Goal: Information Seeking & Learning: Learn about a topic

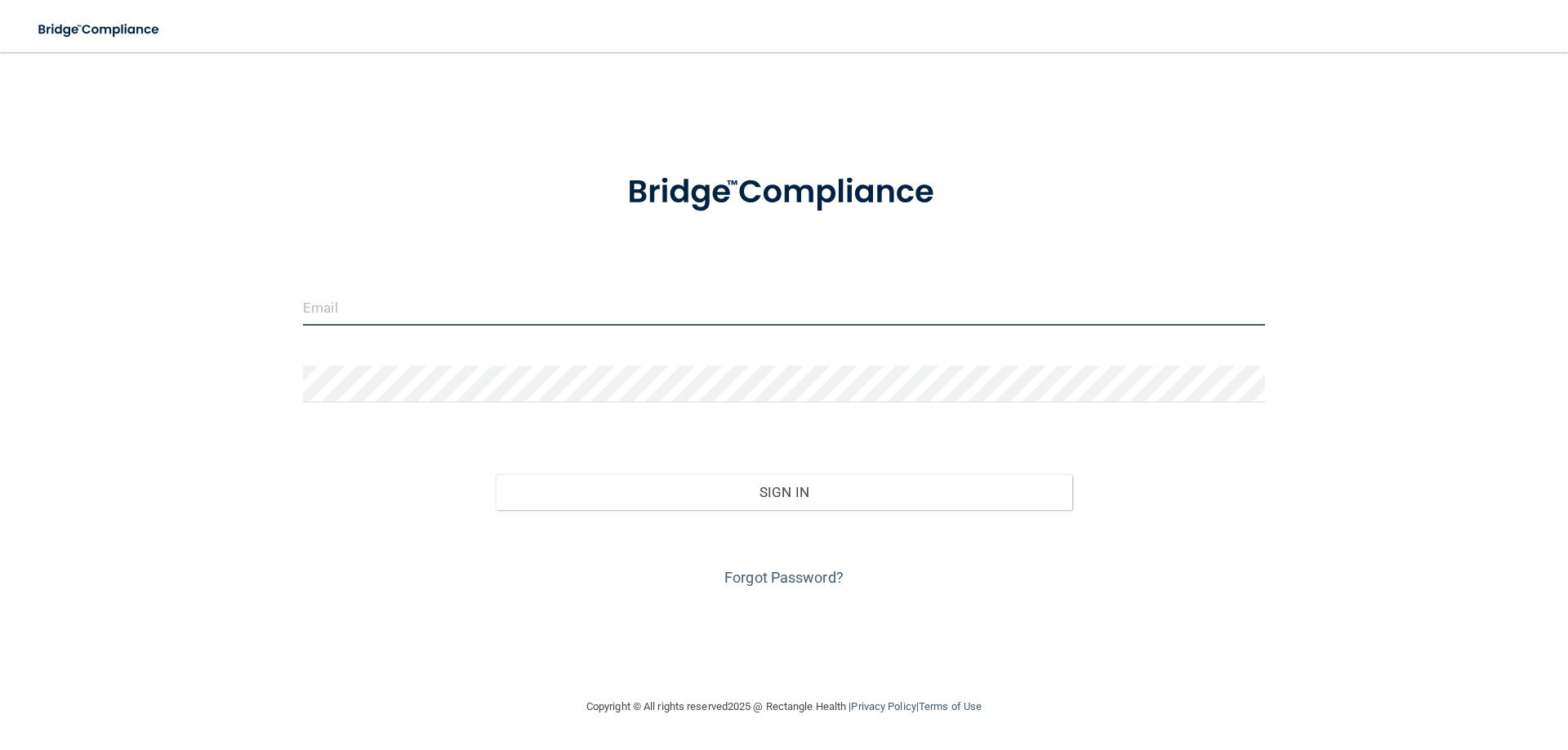
type input "[PERSON_NAME][EMAIL_ADDRESS][DOMAIN_NAME]"
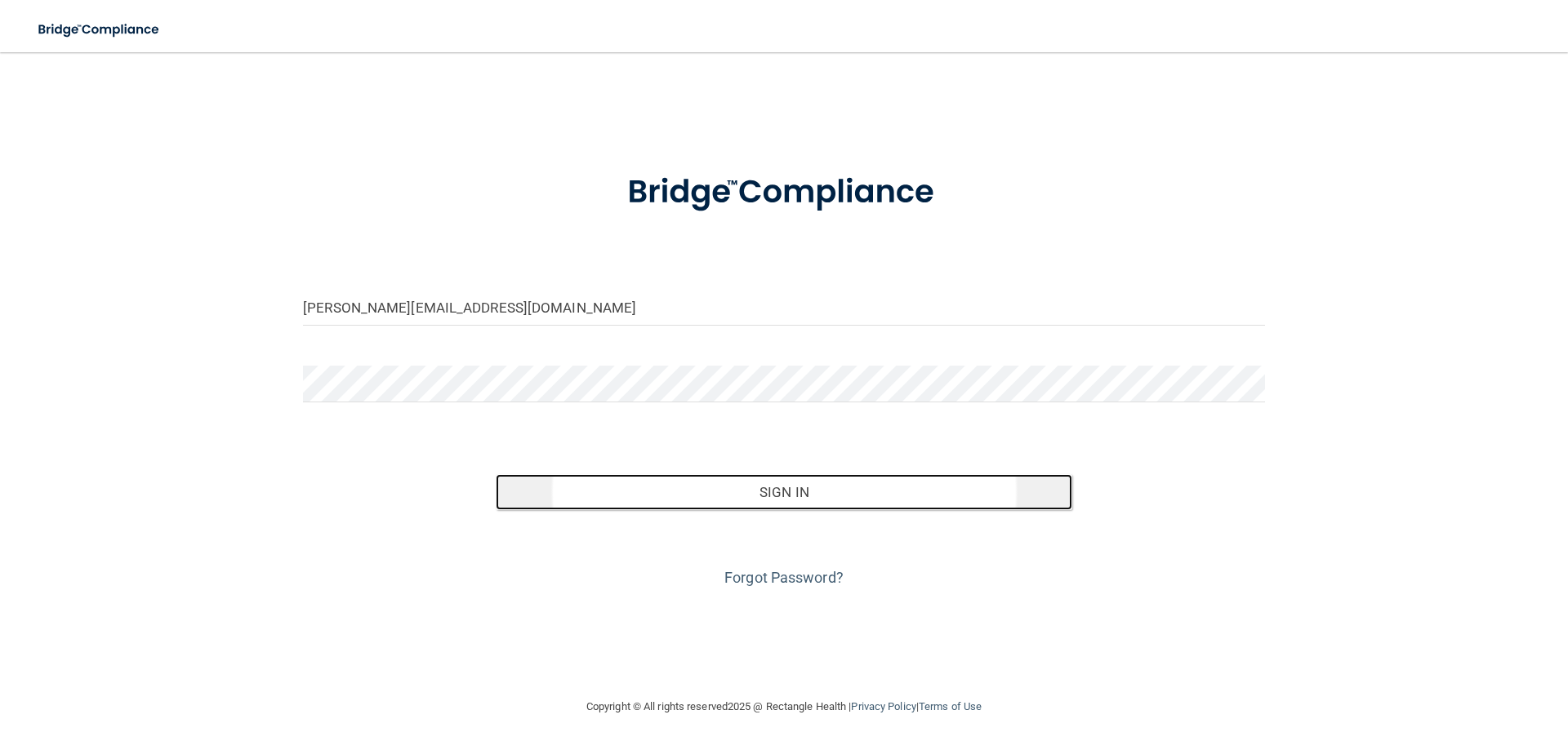
click at [803, 496] on button "Sign In" at bounding box center [784, 492] width 577 height 36
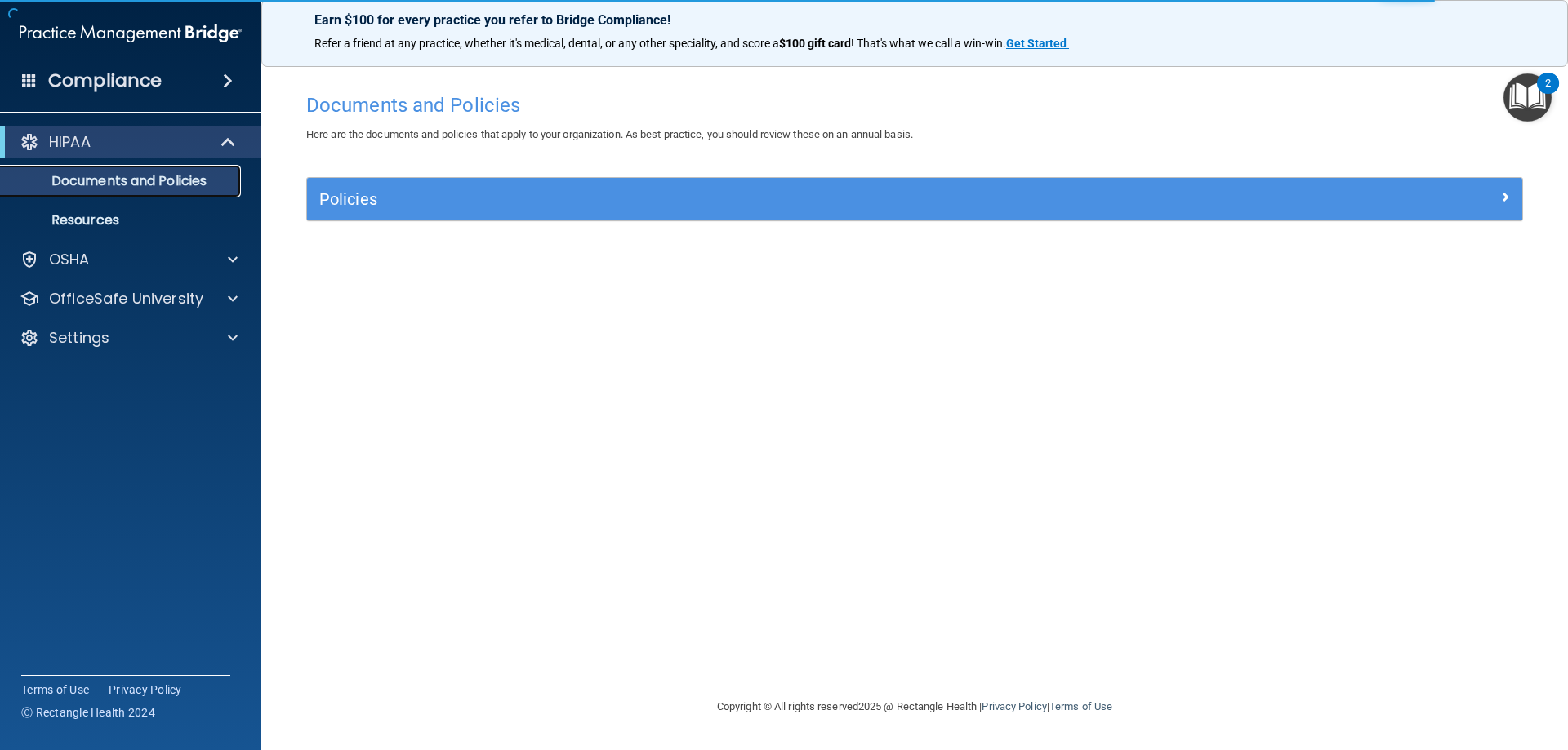
click at [197, 187] on p "Documents and Policies" at bounding box center [122, 181] width 223 height 16
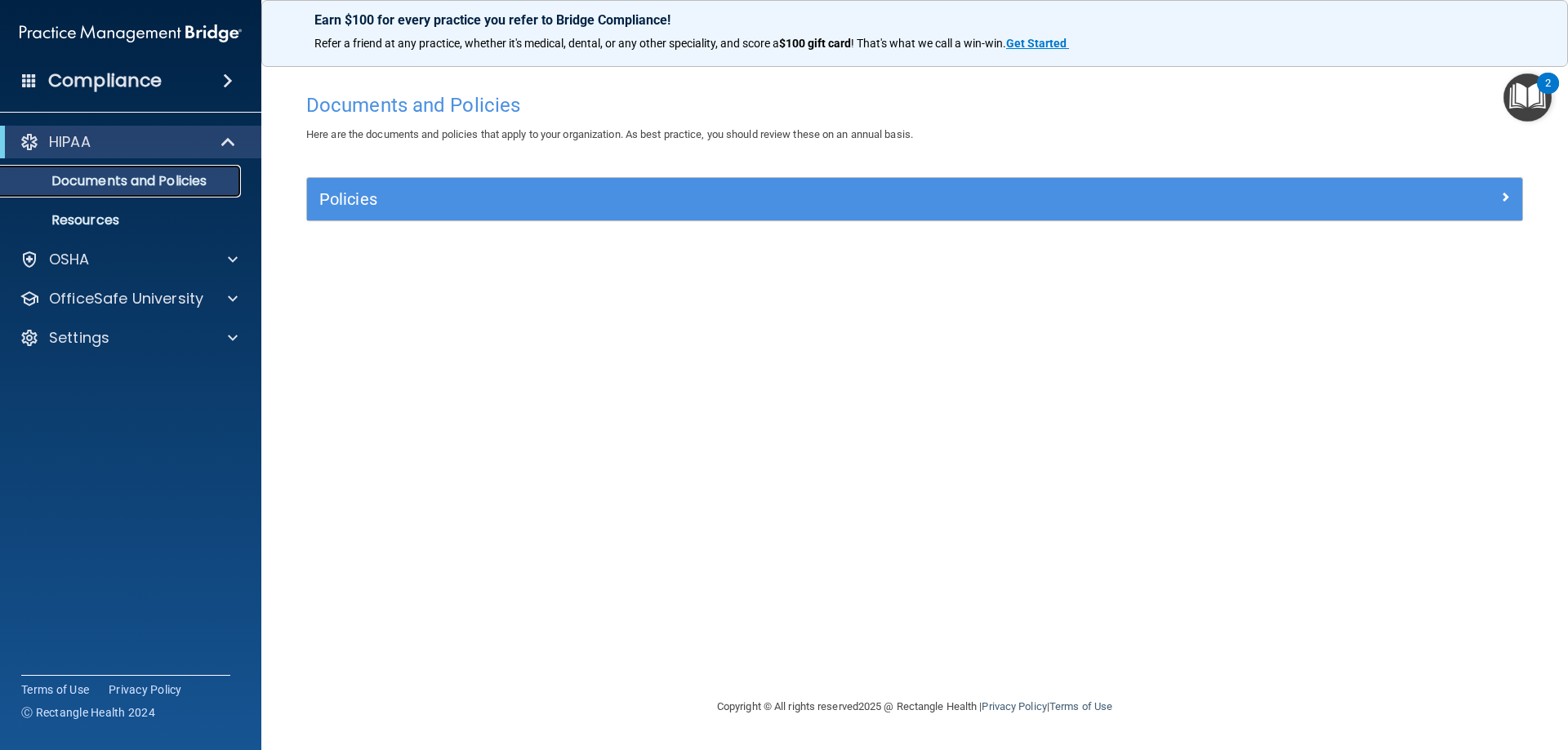
click at [115, 176] on p "Documents and Policies" at bounding box center [122, 181] width 223 height 16
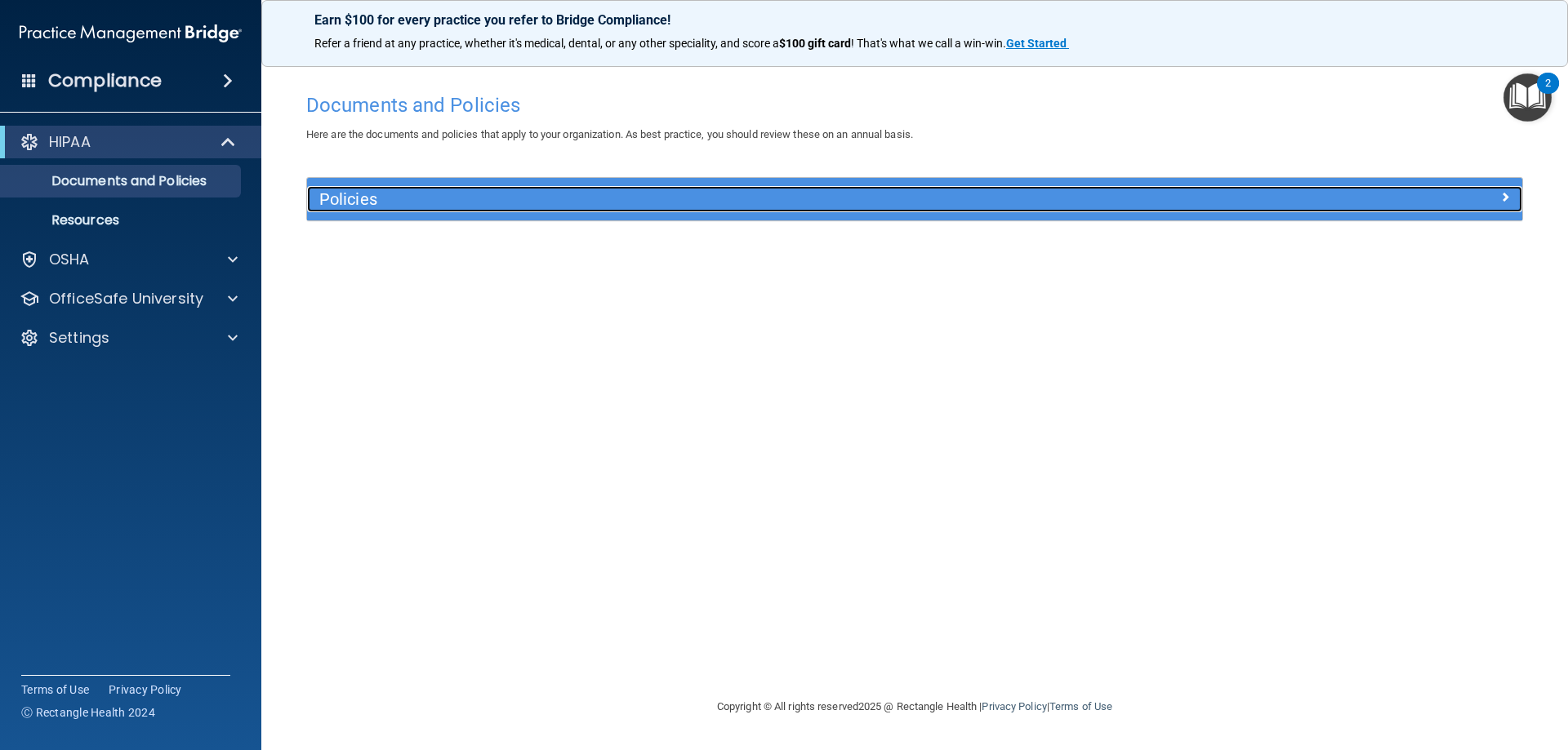
click at [349, 206] on h5 "Policies" at bounding box center [762, 199] width 886 height 18
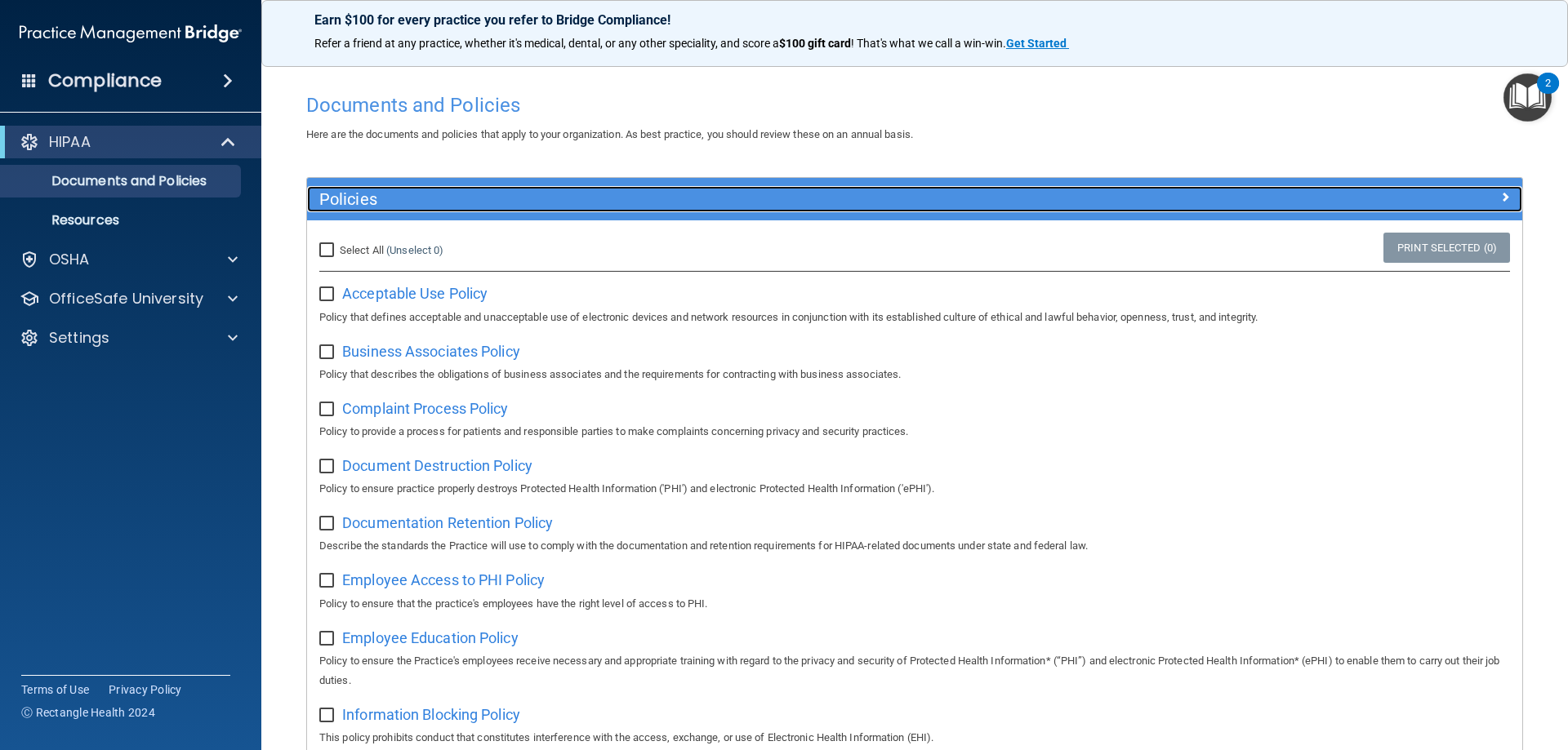
scroll to position [81, 0]
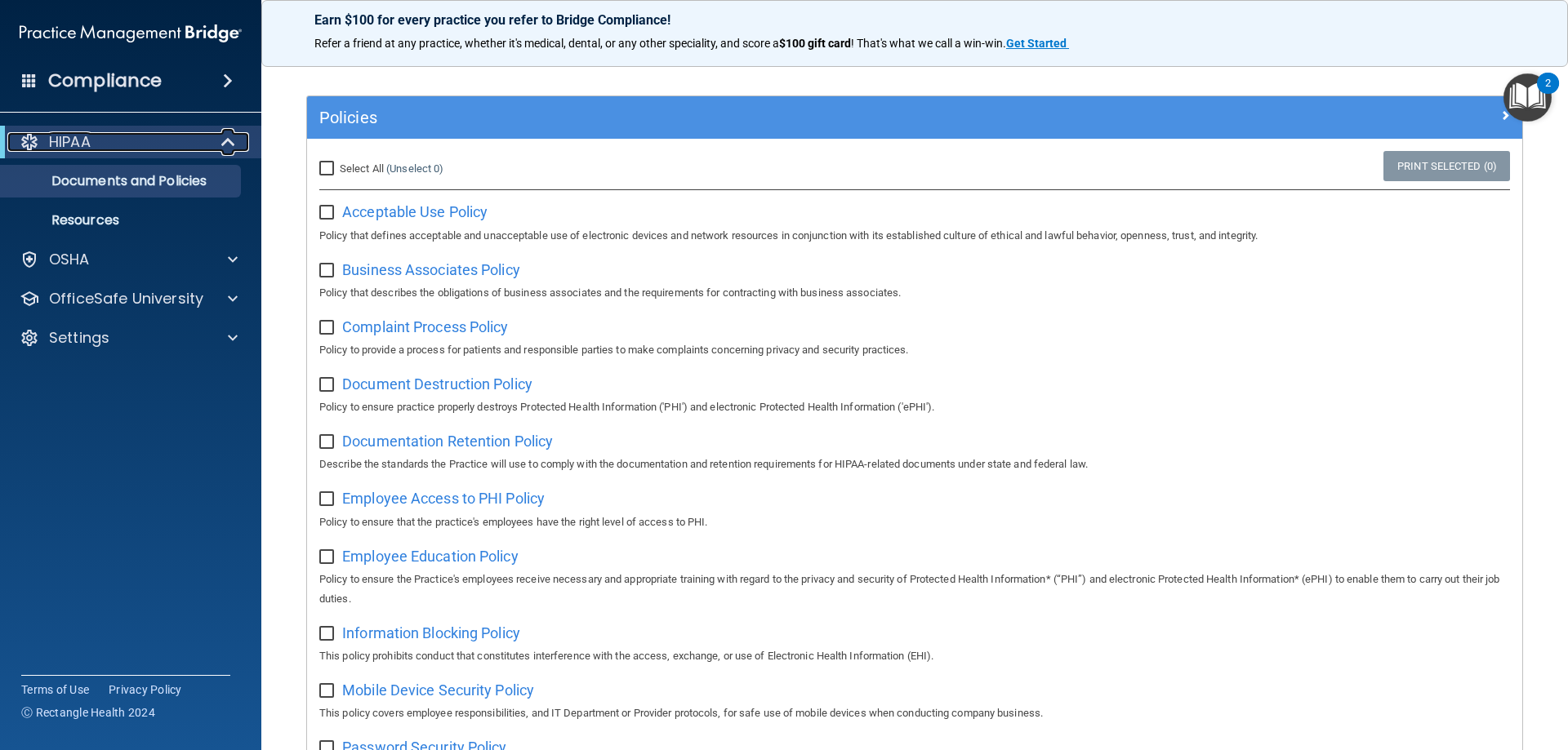
click at [107, 145] on div "HIPAA" at bounding box center [108, 142] width 202 height 19
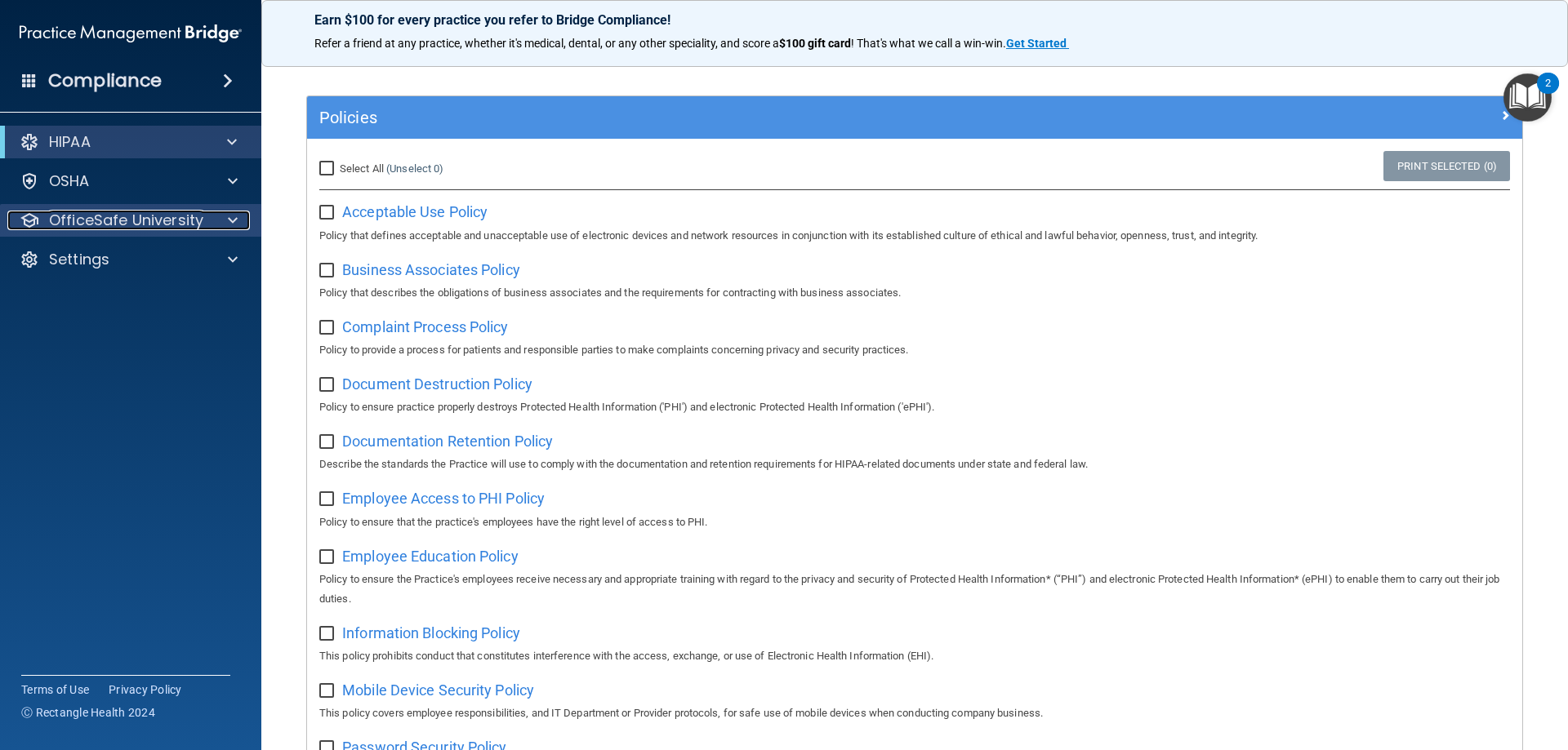
click at [236, 223] on span at bounding box center [233, 220] width 10 height 19
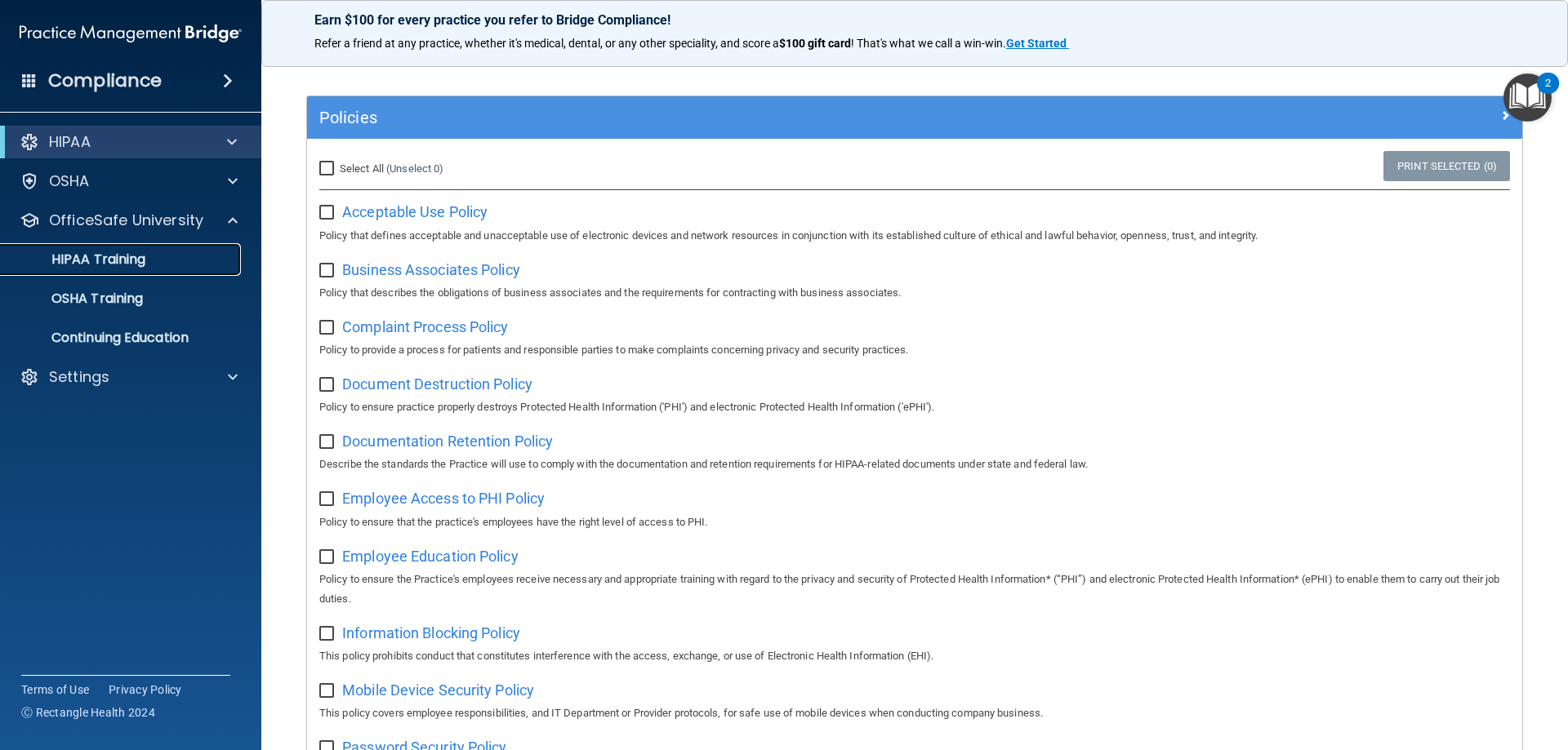
click at [150, 271] on link "HIPAA Training" at bounding box center [112, 260] width 257 height 33
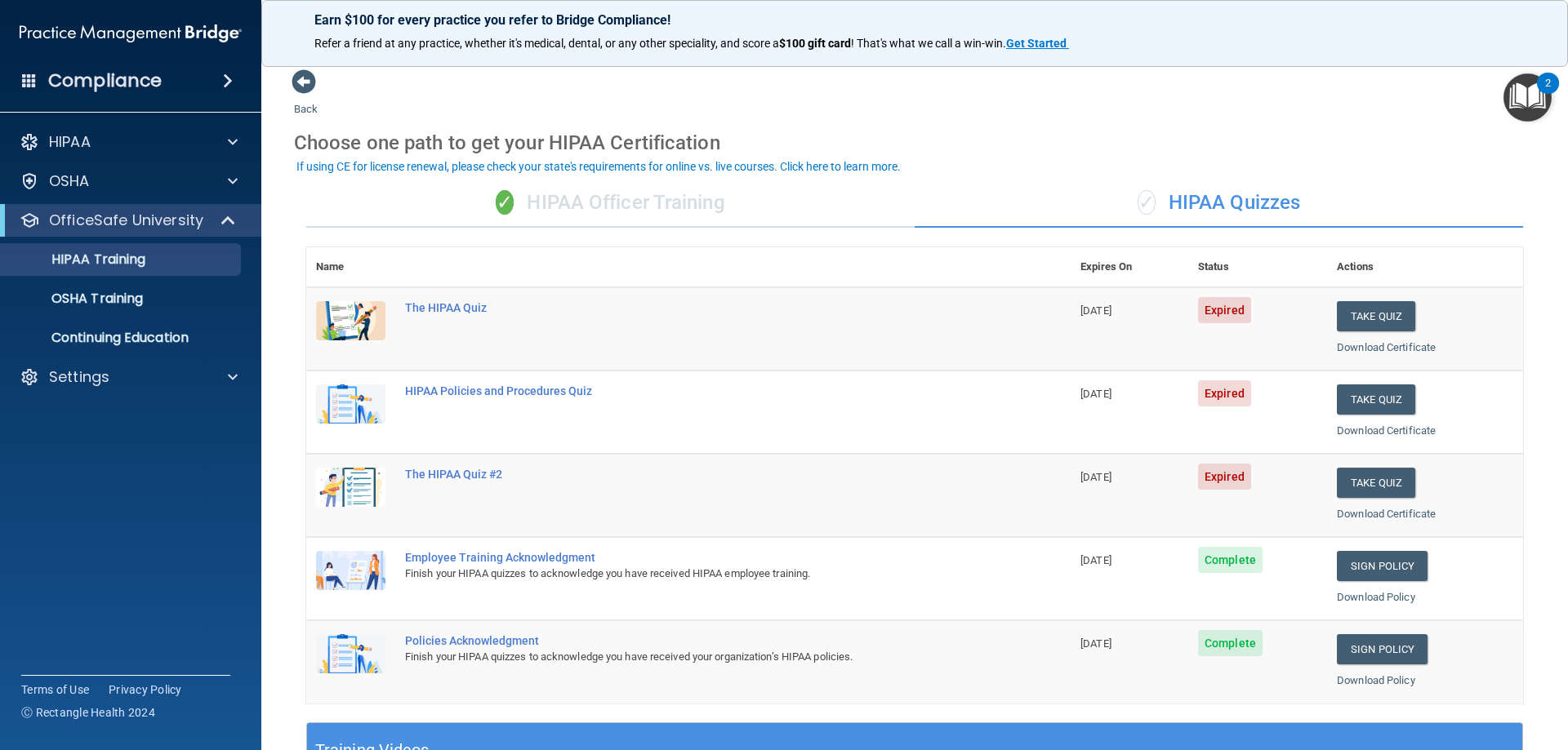
click at [580, 211] on div "✓ HIPAA Officer Training" at bounding box center [610, 203] width 608 height 49
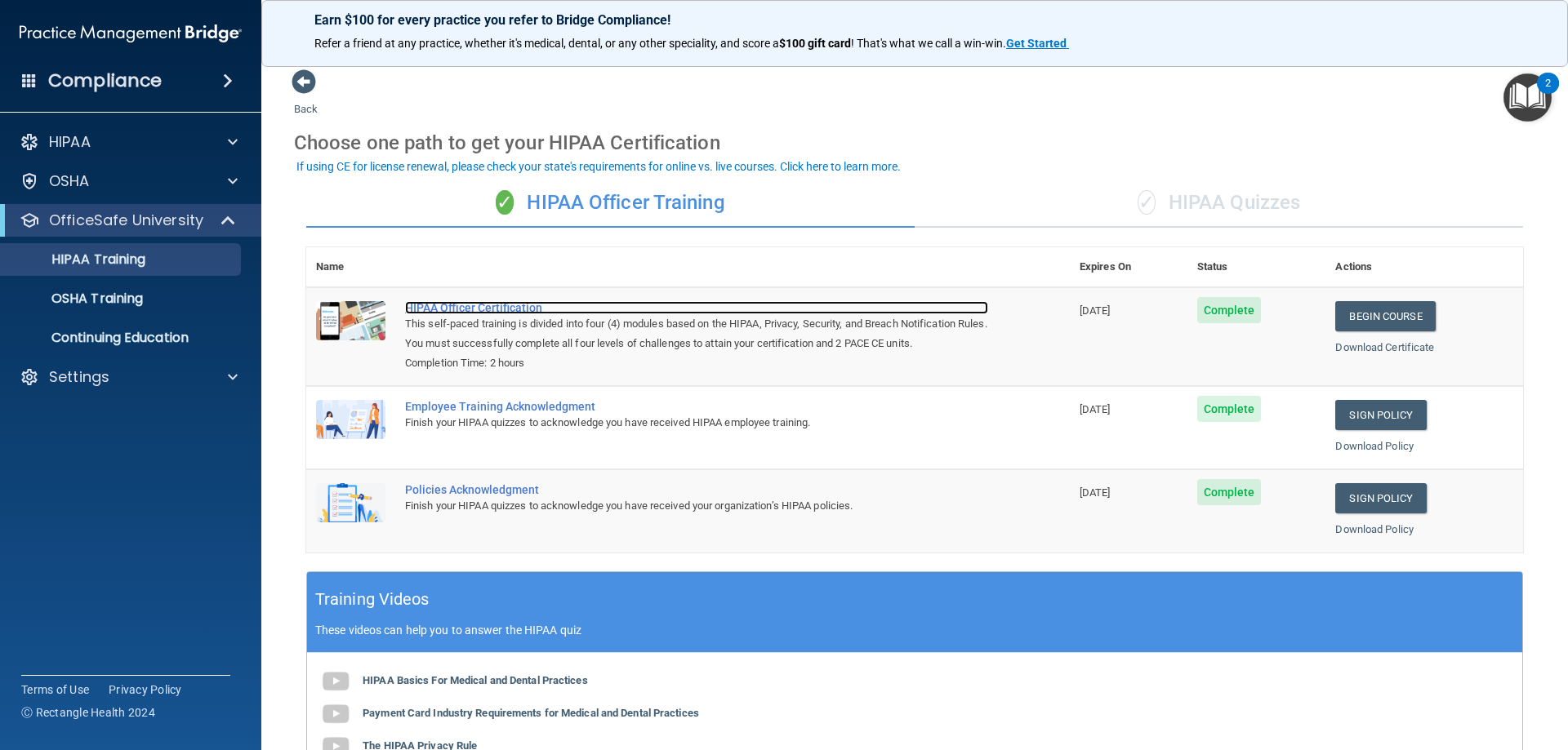
click at [499, 305] on div "HIPAA Officer Certification" at bounding box center [696, 308] width 583 height 14
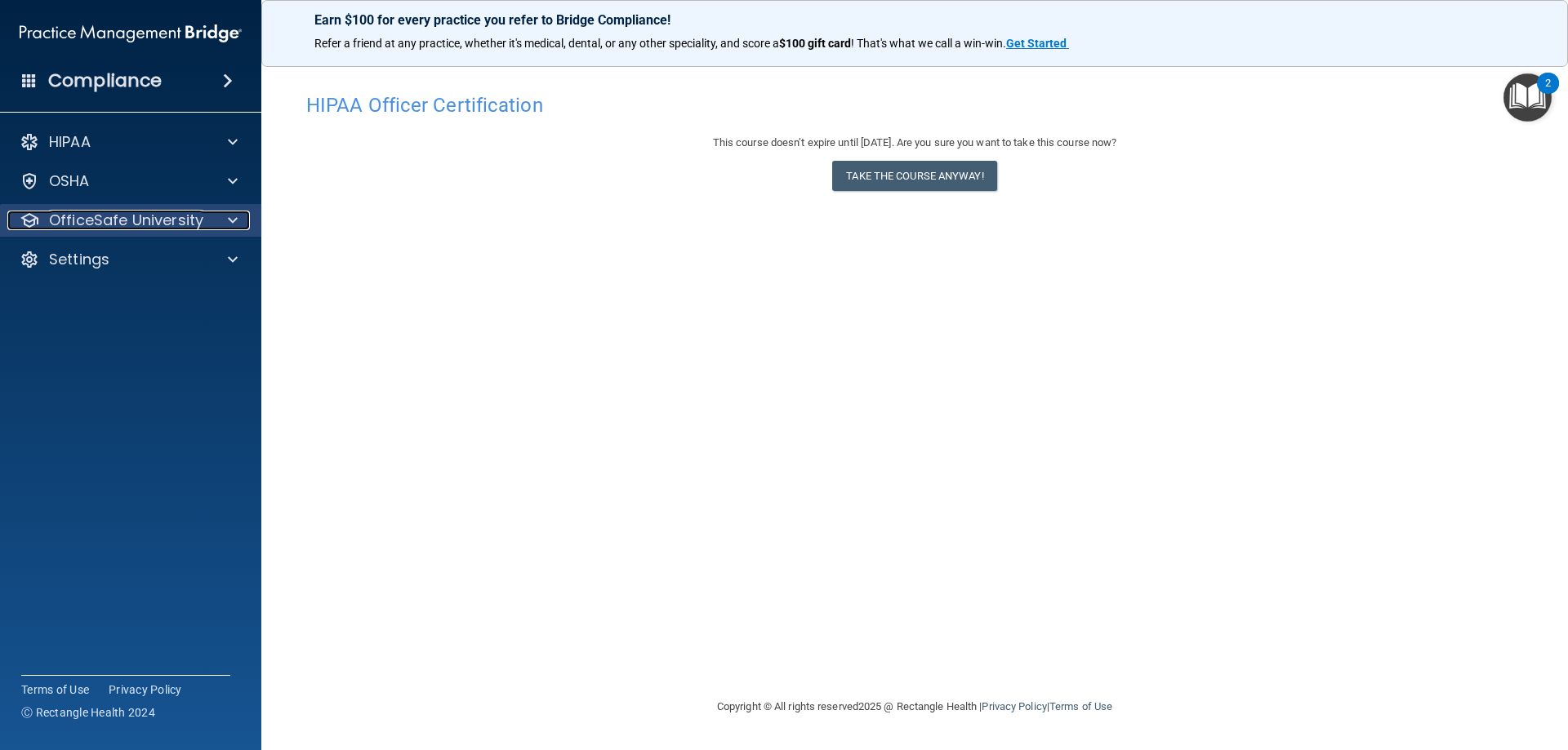
click at [231, 218] on span at bounding box center [233, 220] width 10 height 19
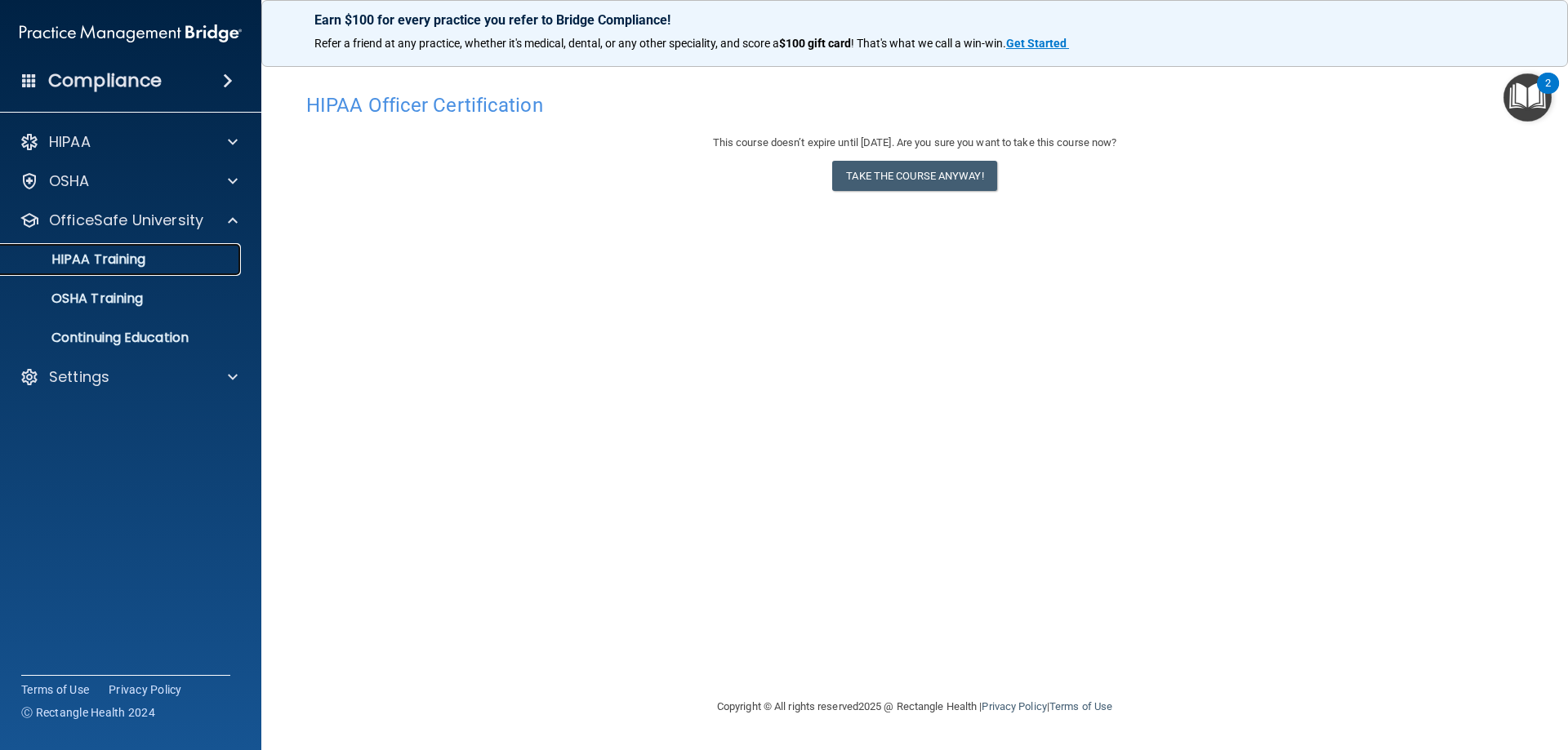
click at [121, 261] on p "HIPAA Training" at bounding box center [77, 259] width 134 height 16
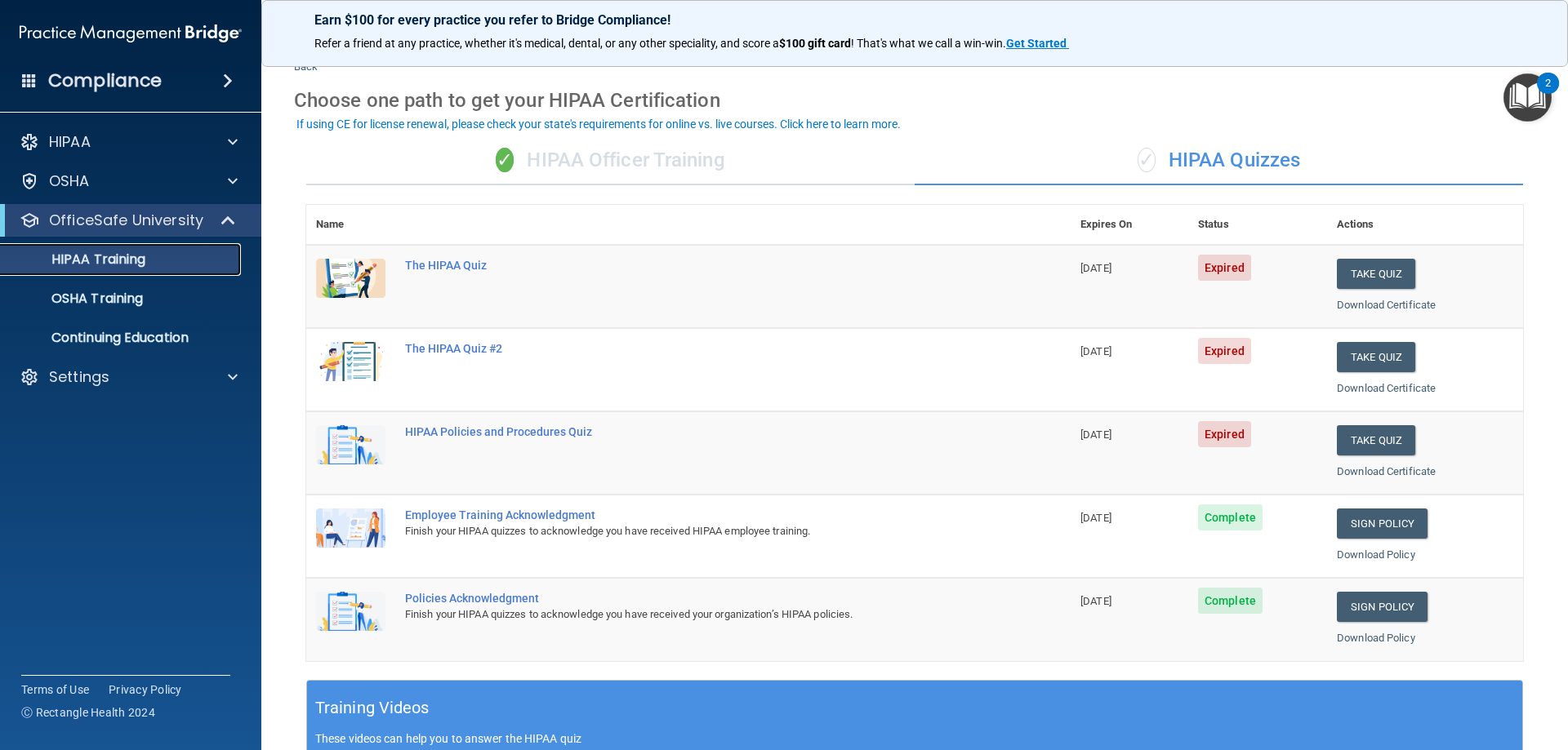
scroll to position [81, 0]
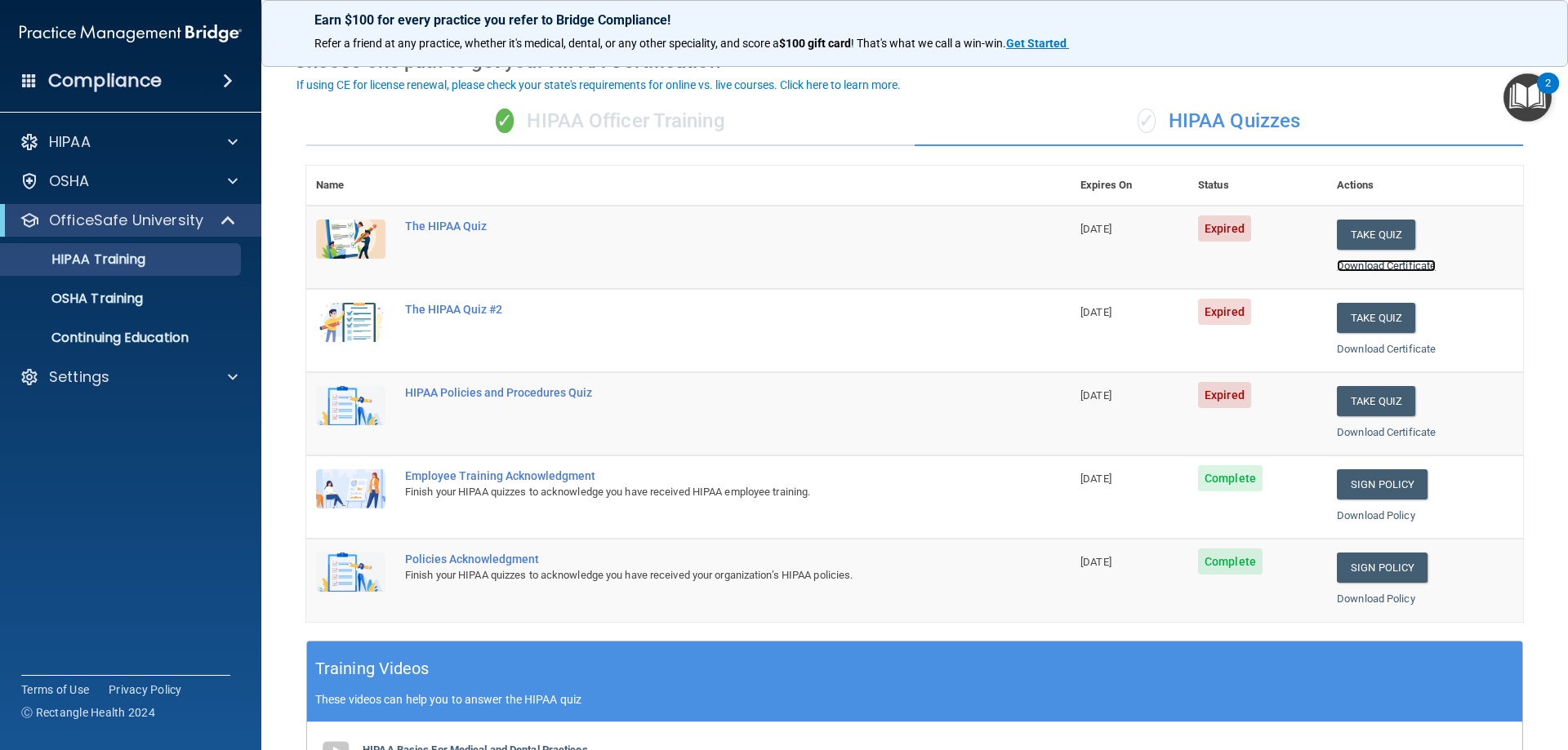
click at [1375, 270] on link "Download Certificate" at bounding box center [1386, 266] width 99 height 13
click at [1358, 238] on button "Take Quiz" at bounding box center [1376, 234] width 78 height 30
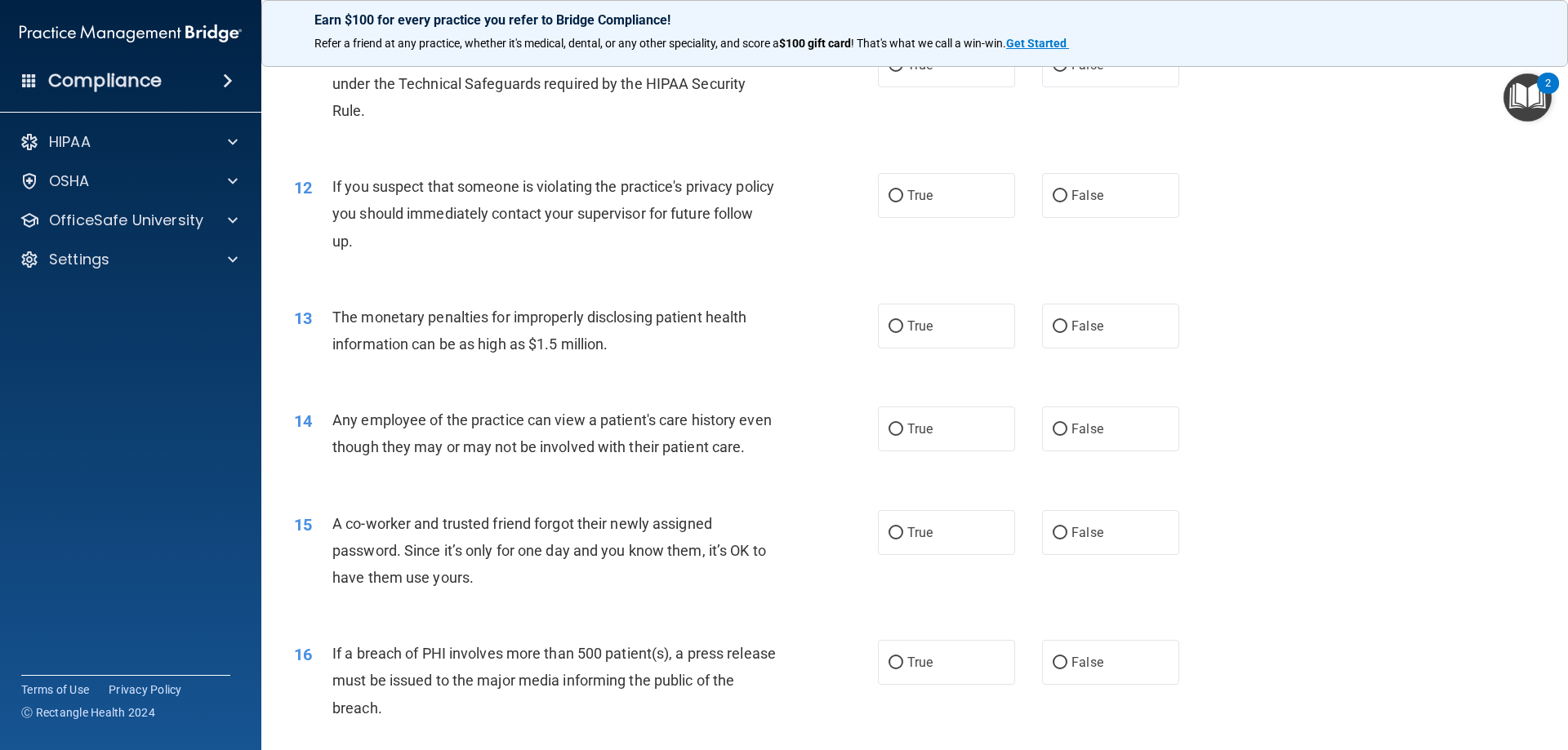
scroll to position [1236, 0]
